Goal: Information Seeking & Learning: Learn about a topic

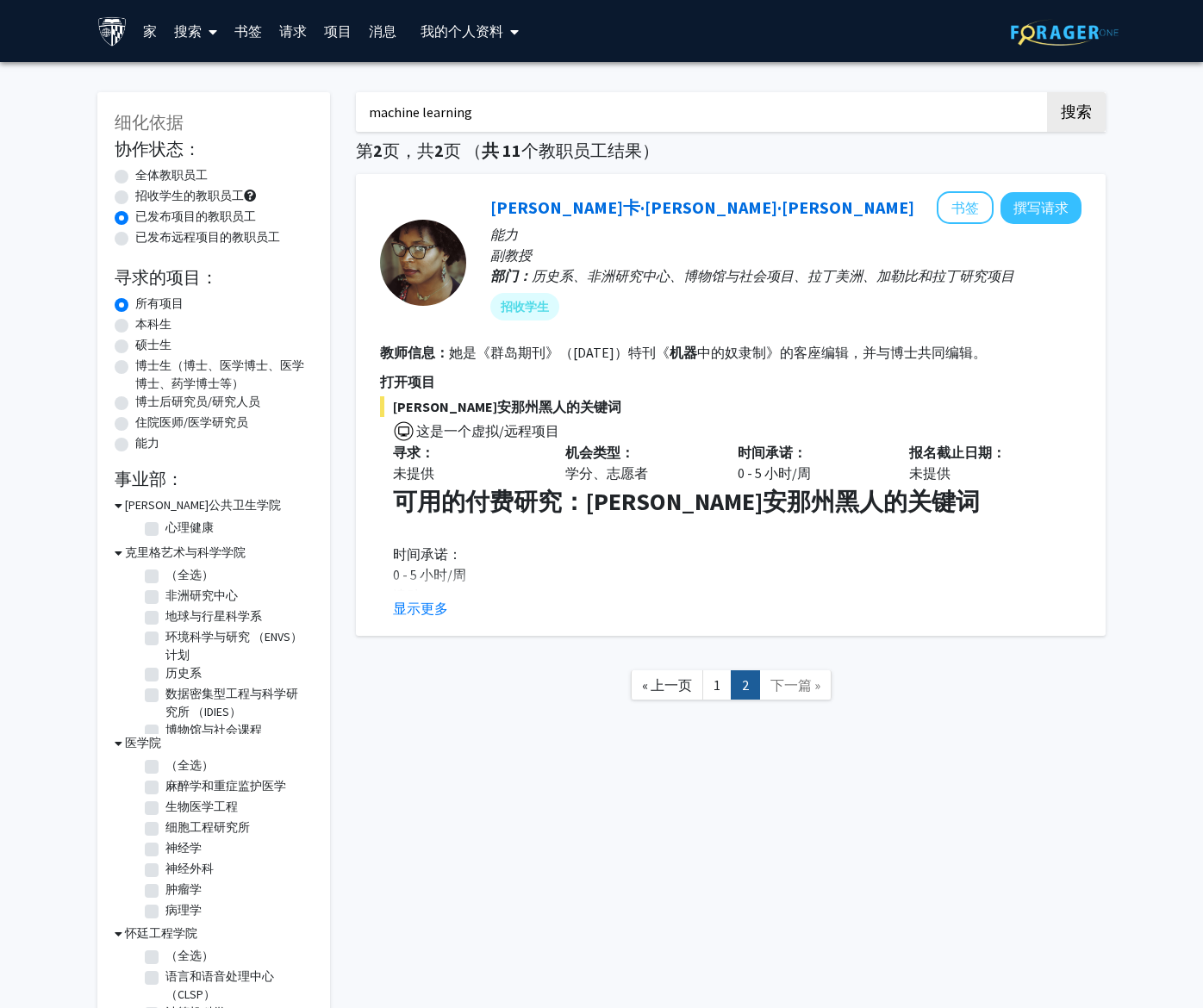
scroll to position [79, 0]
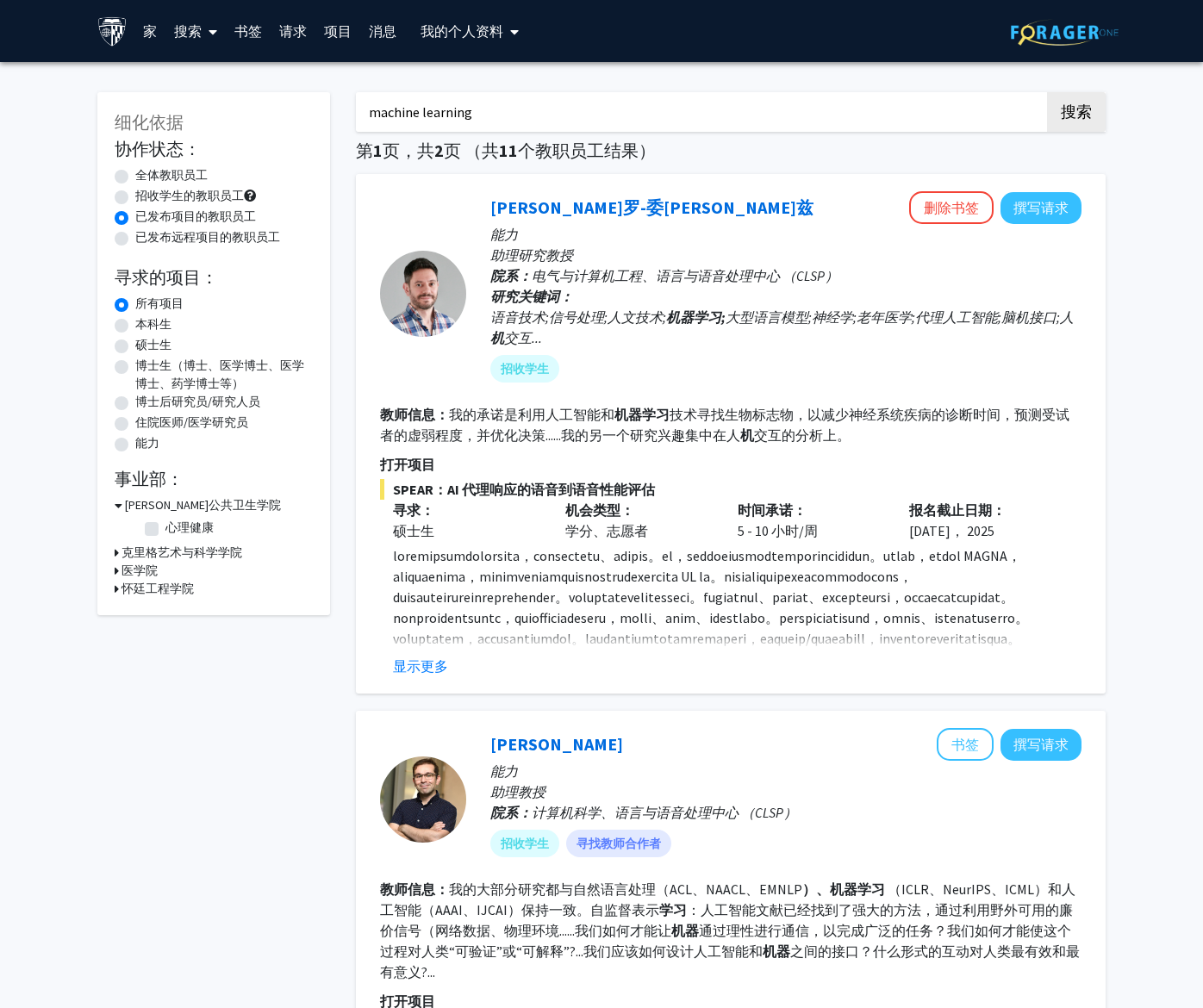
radio input "false"
radio input "true"
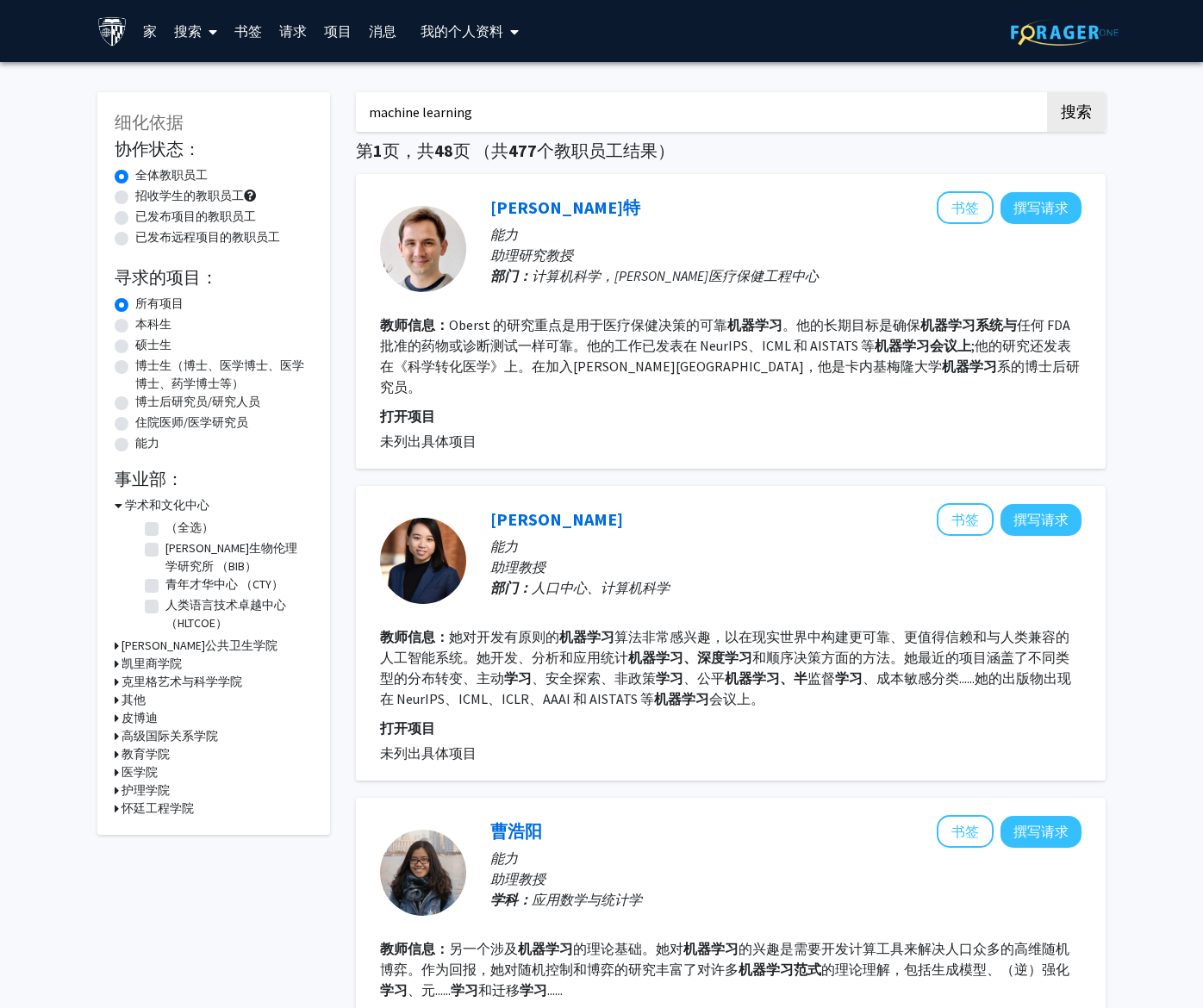
radio input "false"
radio input "true"
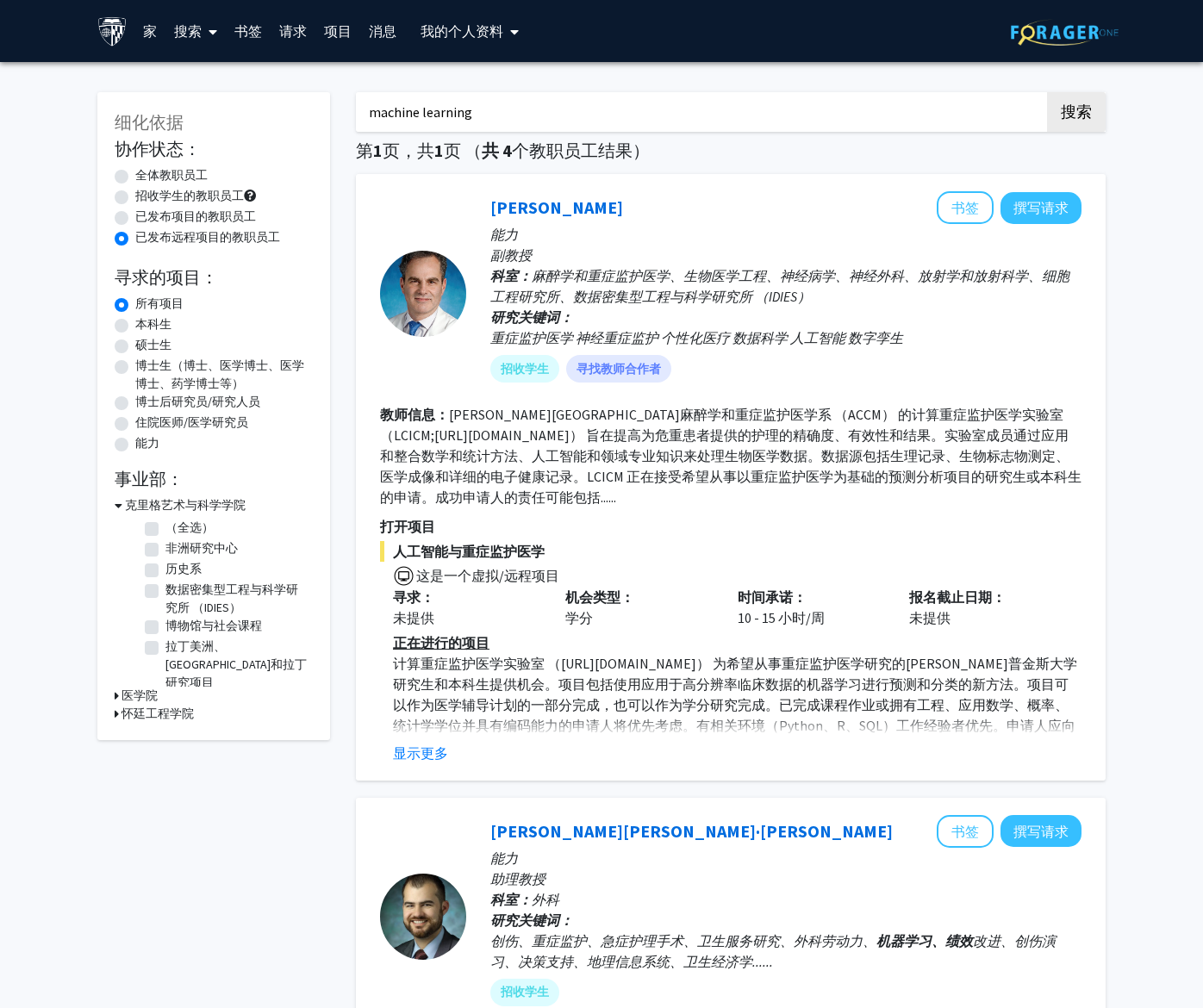
radio input "true"
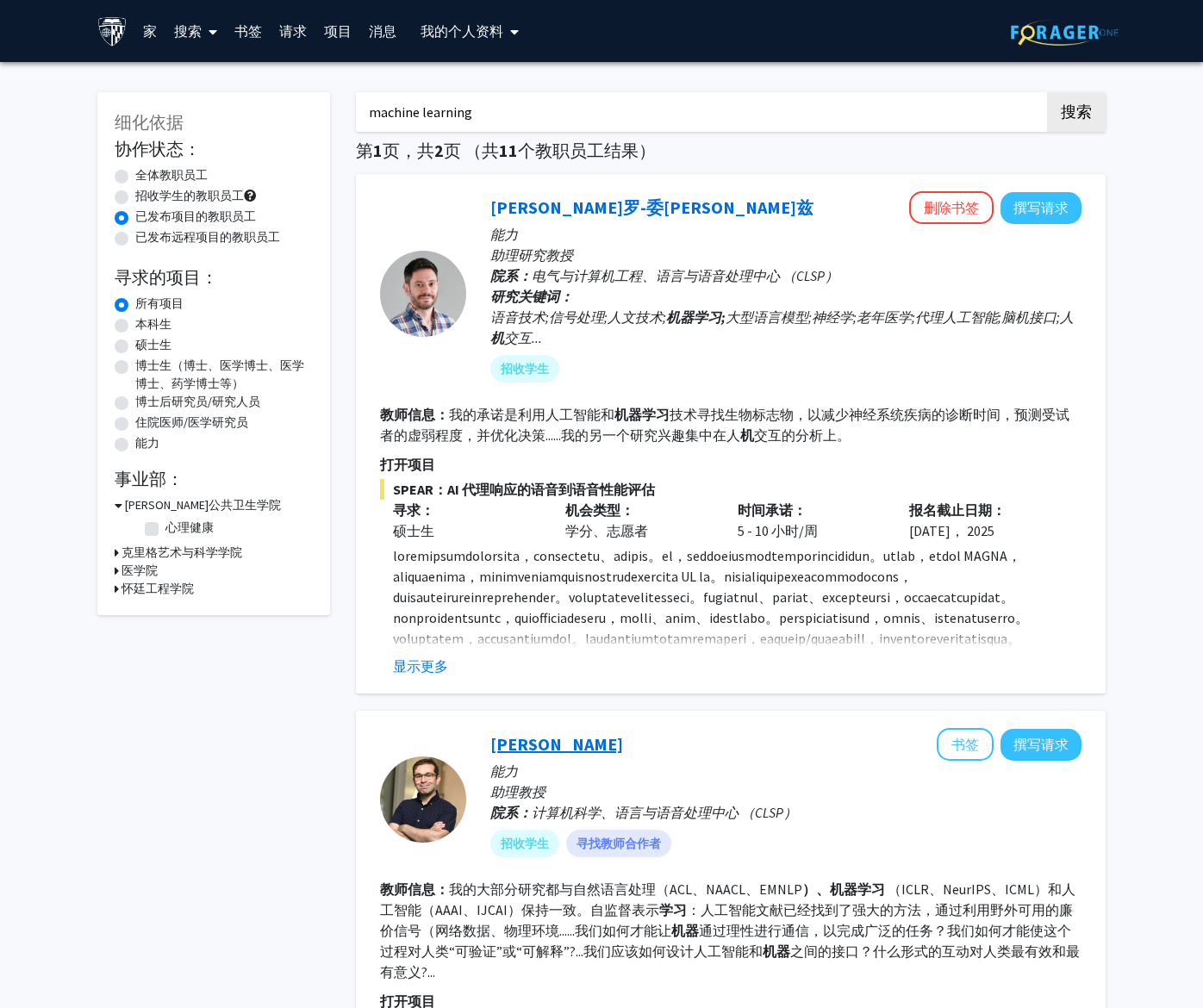
click at [570, 740] on link "[PERSON_NAME]" at bounding box center [556, 743] width 132 height 21
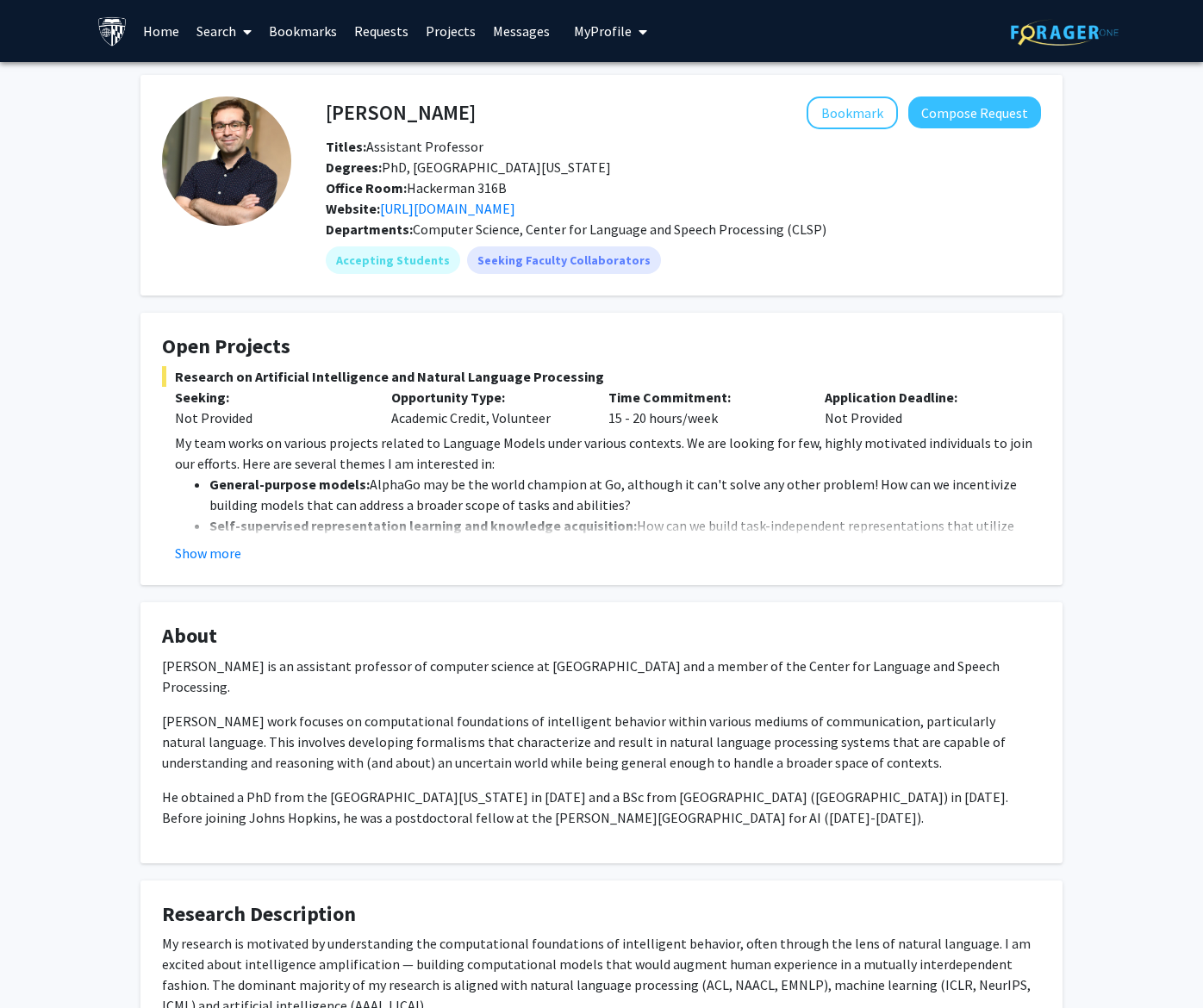
drag, startPoint x: 511, startPoint y: 100, endPoint x: 325, endPoint y: 84, distance: 186.7
click at [325, 84] on fg-card "[PERSON_NAME] Bookmark Compose Request Titles: Assistant Professor Degrees: PhD…" at bounding box center [601, 185] width 922 height 220
drag, startPoint x: 330, startPoint y: 111, endPoint x: 499, endPoint y: 110, distance: 169.0
click at [499, 110] on div "[PERSON_NAME] Bookmark Compose Request" at bounding box center [683, 113] width 741 height 33
copy h4 "[PERSON_NAME]"
